Goal: Ask a question: Seek information or help from site administrators or community

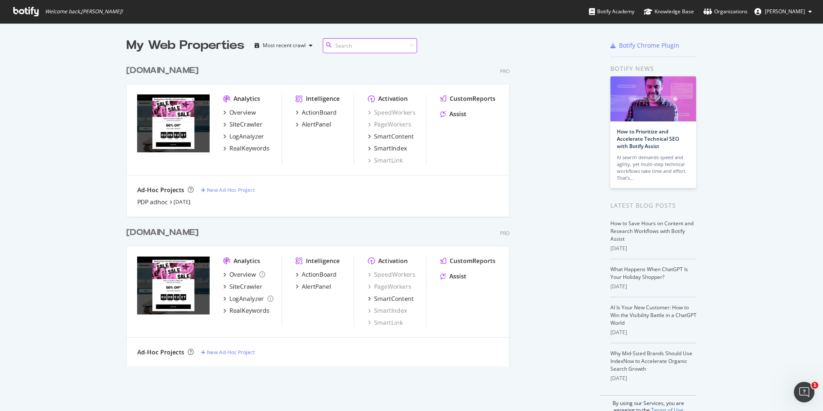
scroll to position [312, 463]
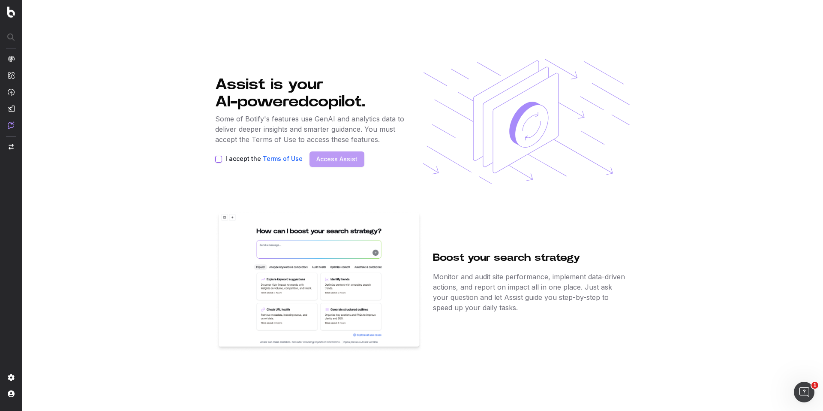
click at [220, 157] on button "I accept the Terms of Use" at bounding box center [218, 159] width 7 height 7
click at [324, 153] on button "Access Assist" at bounding box center [336, 158] width 55 height 15
click at [338, 158] on link "Access Assist" at bounding box center [336, 159] width 41 height 9
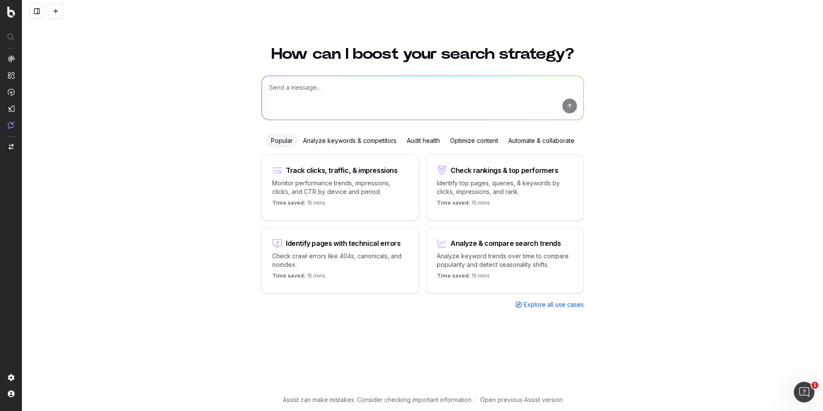
click at [475, 102] on textarea at bounding box center [422, 98] width 321 height 44
type textarea "how many visits did we get to red shoes in the last 30 days"
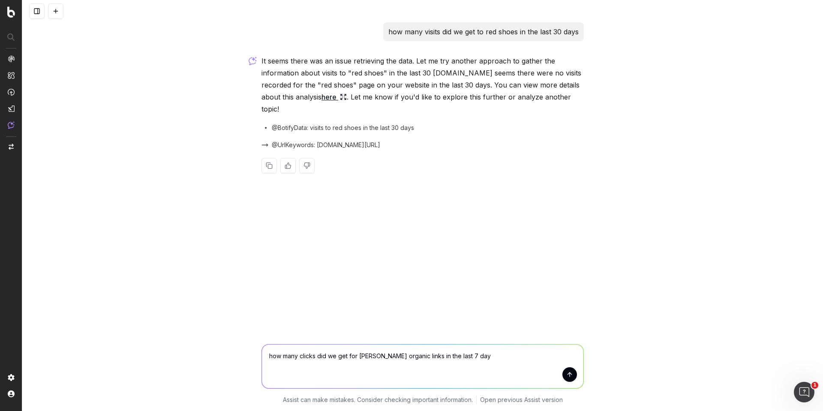
type textarea "how many clicks did we get for chuck taylor organic links in the last 7 days"
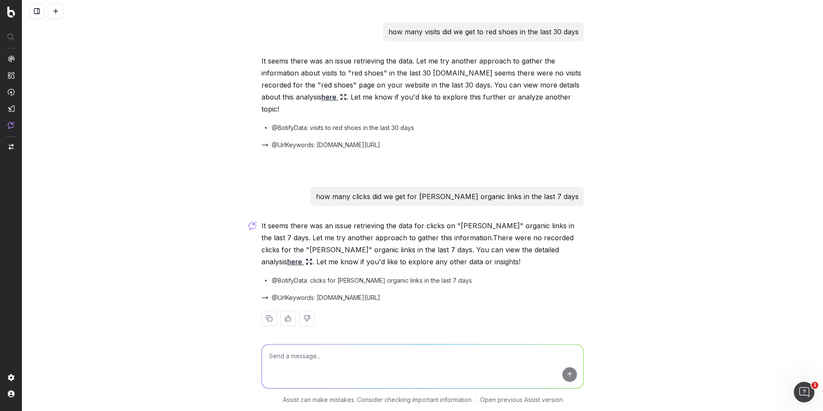
click at [62, 15] on button at bounding box center [55, 10] width 15 height 15
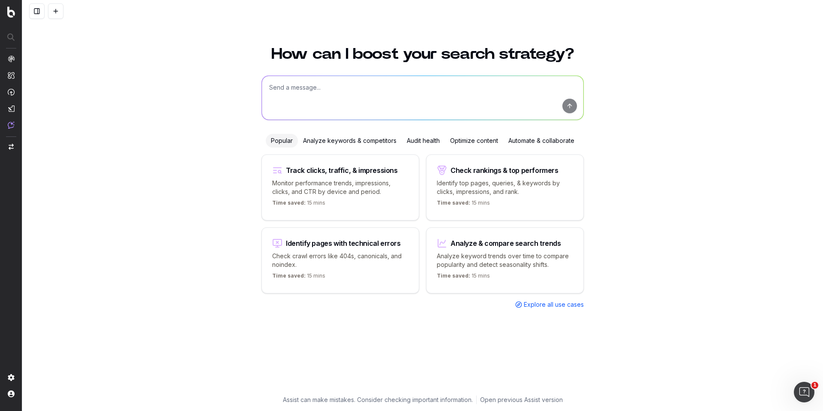
click at [363, 140] on div "Analyze keywords & competitors" at bounding box center [350, 141] width 104 height 14
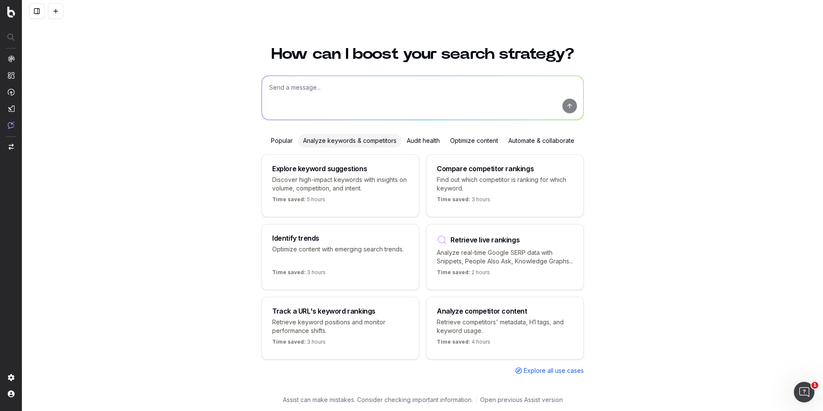
scroll to position [3, 0]
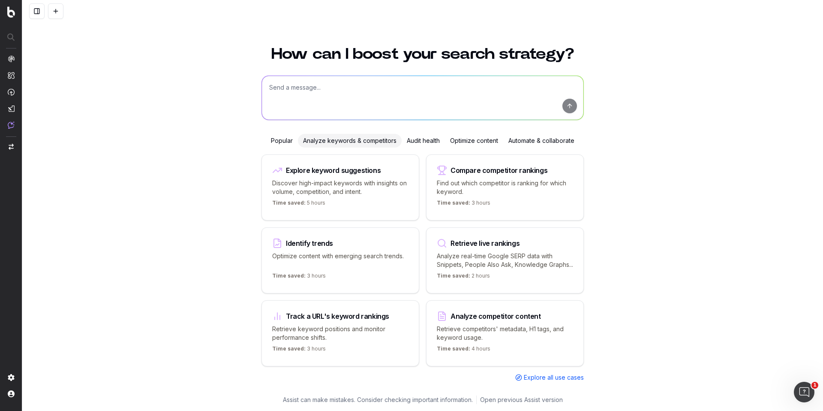
click at [370, 137] on div "Analyze keywords & competitors" at bounding box center [350, 141] width 104 height 14
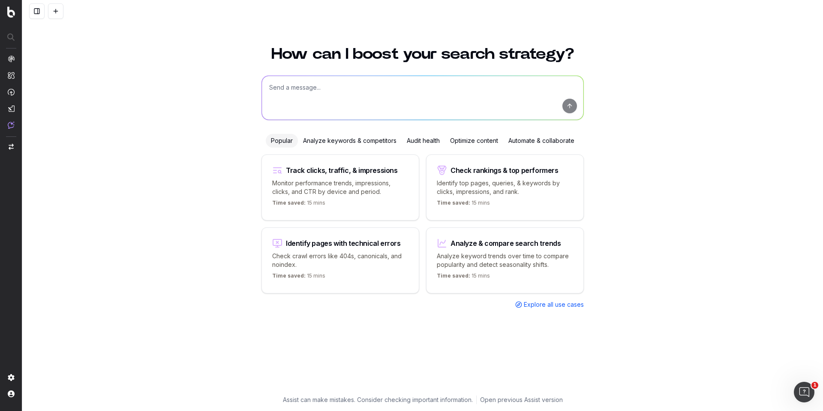
scroll to position [0, 0]
click at [285, 137] on div "Popular" at bounding box center [282, 141] width 32 height 14
click at [351, 183] on p "Monitor performance trends, impressions, clicks, and CTR by device and period." at bounding box center [340, 187] width 136 height 17
type textarea "Change in clicks/CTR/impressions over last 28 days vs last (branded vs non-bran…"
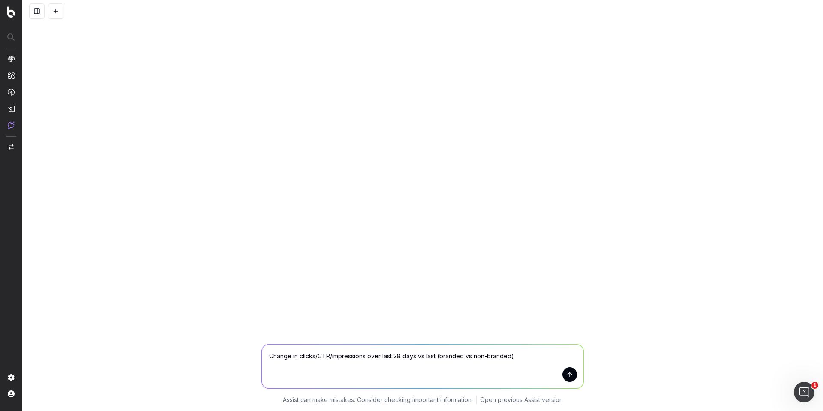
click at [525, 357] on textarea "Change in clicks/CTR/impressions over last 28 days vs last (branded vs non-bran…" at bounding box center [422, 366] width 321 height 44
click at [576, 375] on button "submit" at bounding box center [569, 374] width 15 height 15
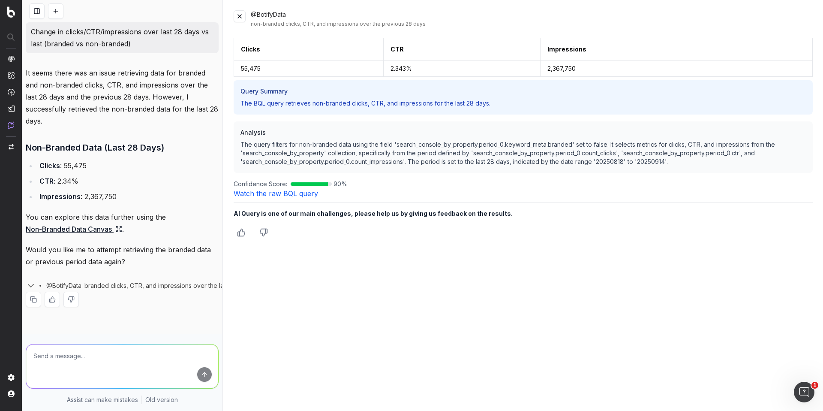
click at [155, 355] on textarea at bounding box center [122, 366] width 192 height 44
type textarea "c"
type textarea "please show a graph that correlates traffic and conversion rate for the last 30…"
